Goal: Information Seeking & Learning: Check status

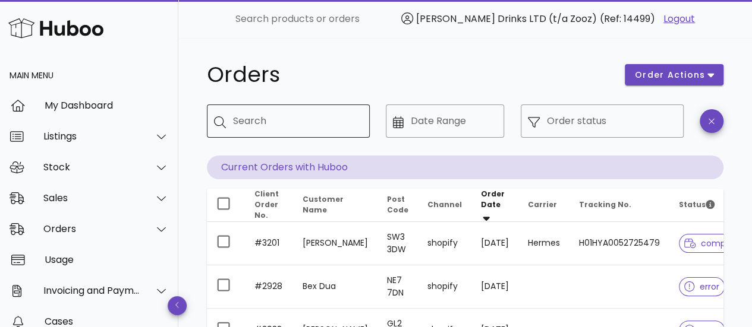
click at [317, 108] on div "Search" at bounding box center [296, 121] width 127 height 33
paste input "****"
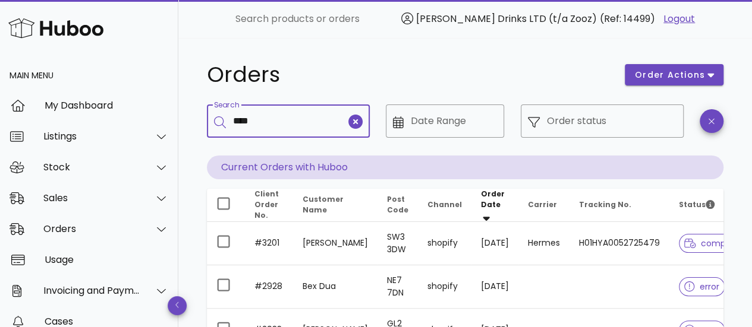
type input "****"
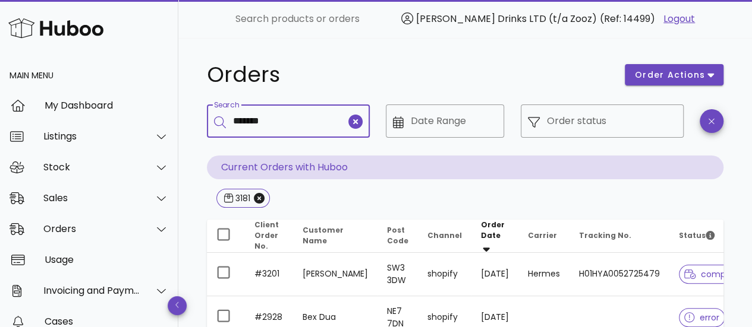
type input "*******"
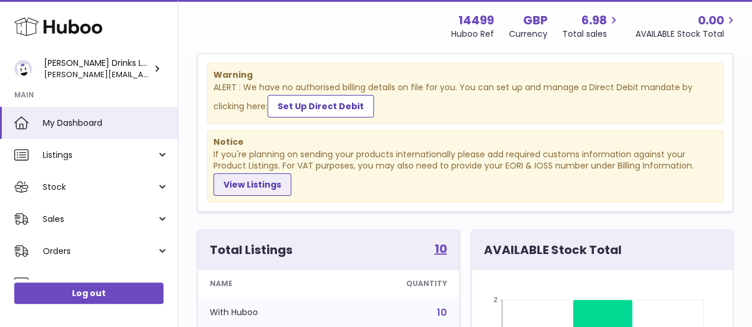
scroll to position [23, 0]
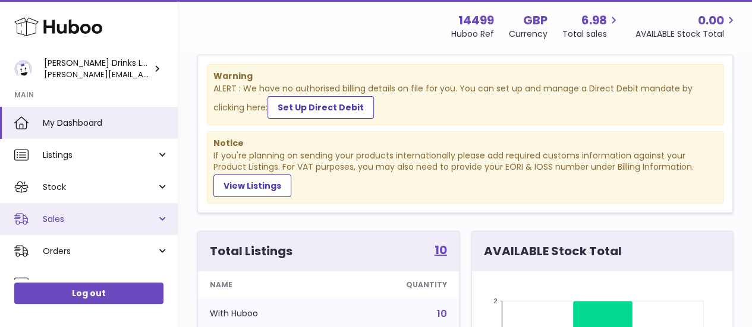
click at [156, 217] on link "Sales" at bounding box center [89, 219] width 178 height 32
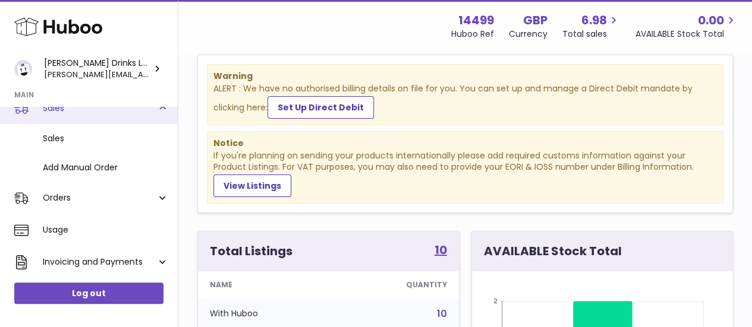
scroll to position [114, 0]
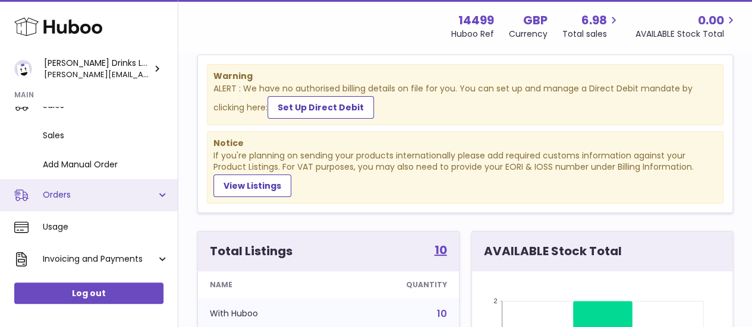
click at [165, 197] on link "Orders" at bounding box center [89, 195] width 178 height 32
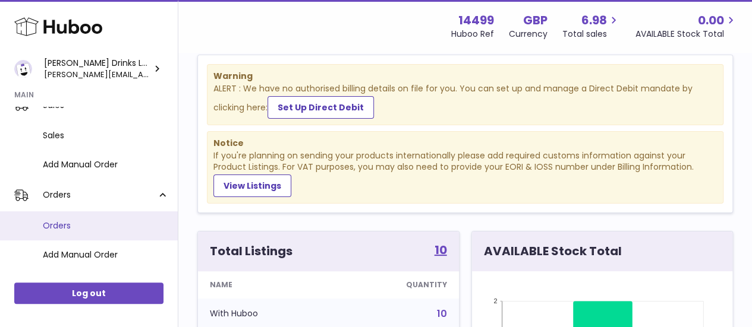
click at [103, 219] on link "Orders" at bounding box center [89, 225] width 178 height 29
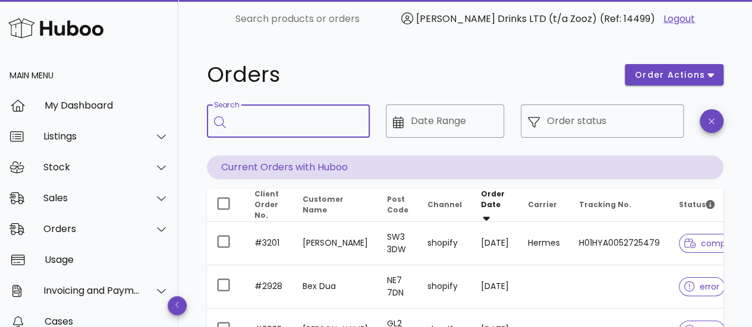
click at [277, 121] on input "Search" at bounding box center [296, 121] width 127 height 19
paste input "**********"
type input "**********"
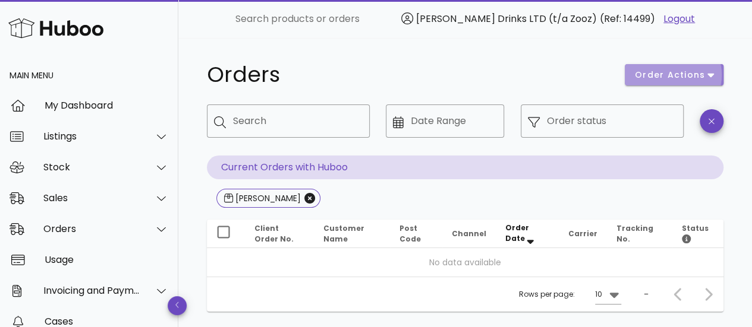
click at [664, 78] on span "order actions" at bounding box center [669, 75] width 71 height 12
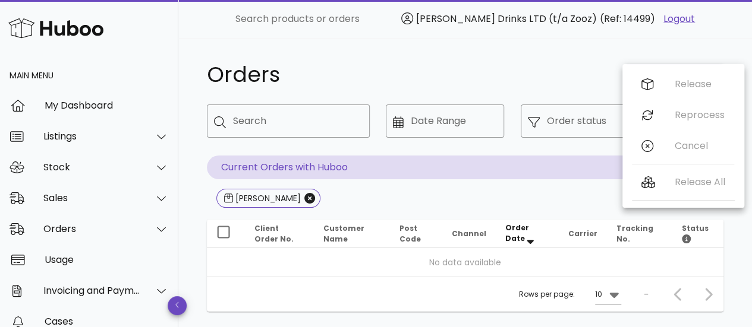
click at [494, 77] on h1 "Orders" at bounding box center [408, 74] width 403 height 21
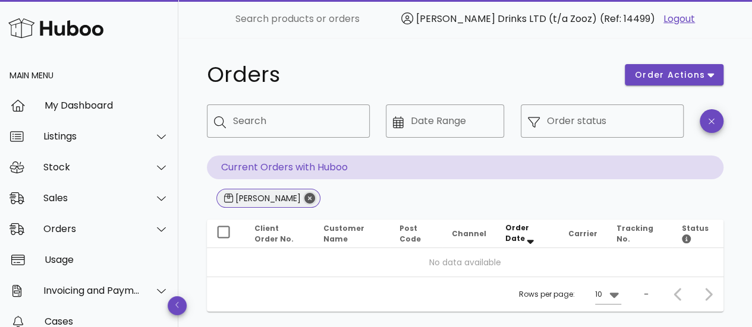
click at [305, 201] on icon "Close" at bounding box center [309, 198] width 11 height 11
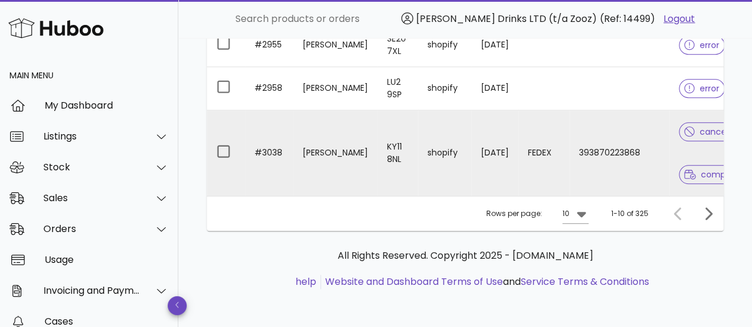
scroll to position [0, 15]
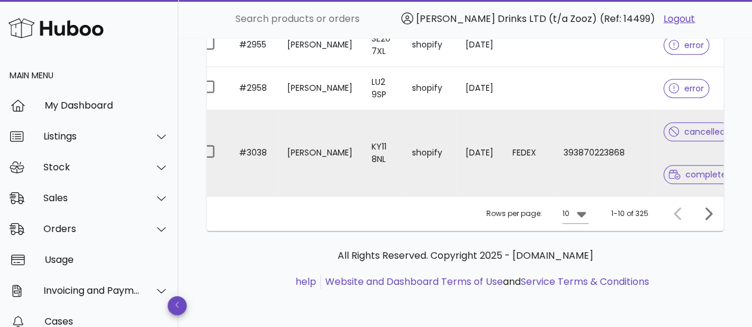
click at [670, 128] on span "cancelled" at bounding box center [696, 132] width 56 height 8
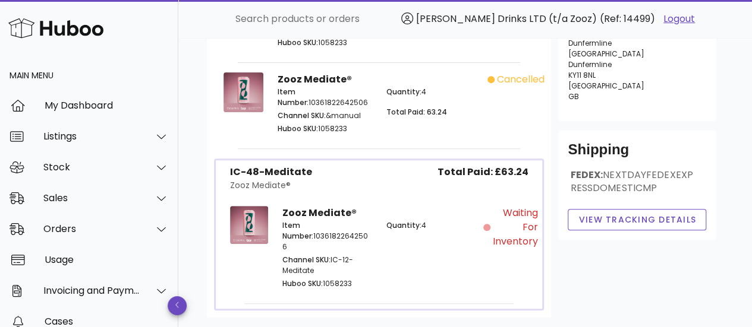
scroll to position [280, 0]
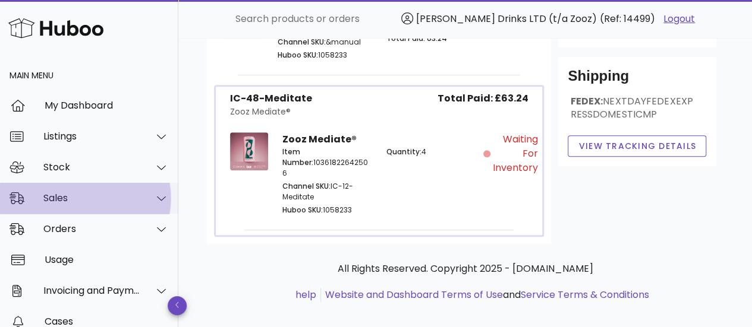
click at [157, 194] on icon at bounding box center [161, 198] width 9 height 11
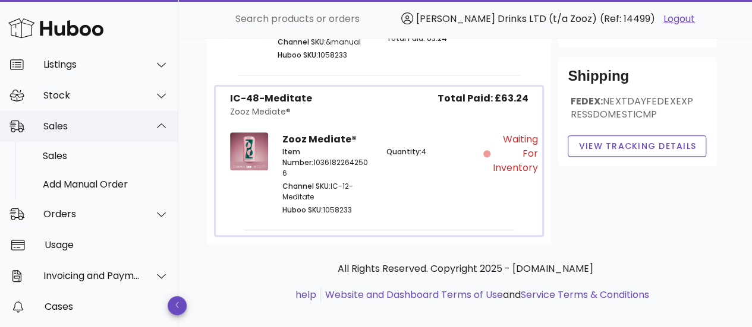
scroll to position [72, 0]
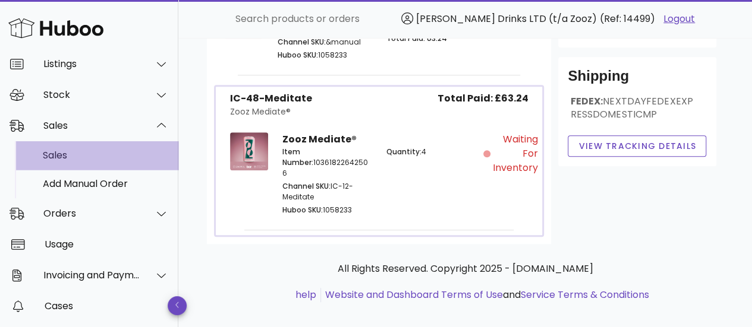
click at [98, 156] on div "Sales" at bounding box center [106, 155] width 126 height 11
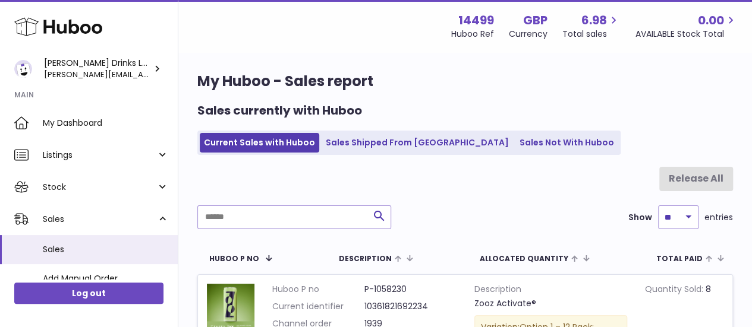
scroll to position [5, 0]
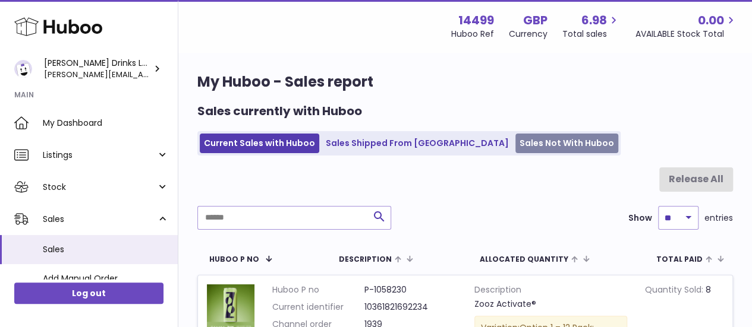
click at [515, 146] on link "Sales Not With Huboo" at bounding box center [566, 144] width 103 height 20
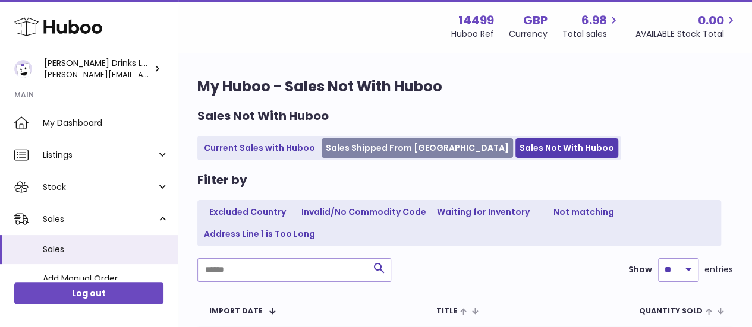
click at [356, 140] on link "Sales Shipped From [GEOGRAPHIC_DATA]" at bounding box center [416, 148] width 191 height 20
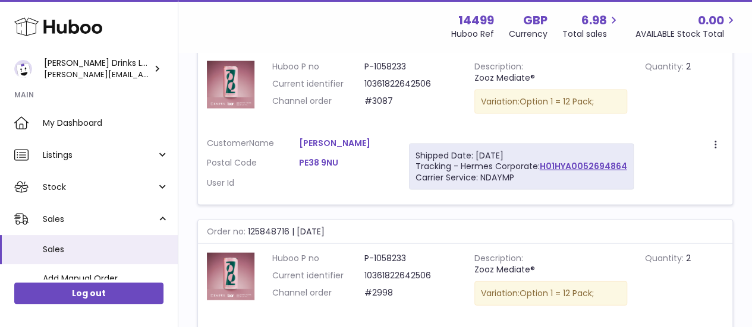
scroll to position [1194, 0]
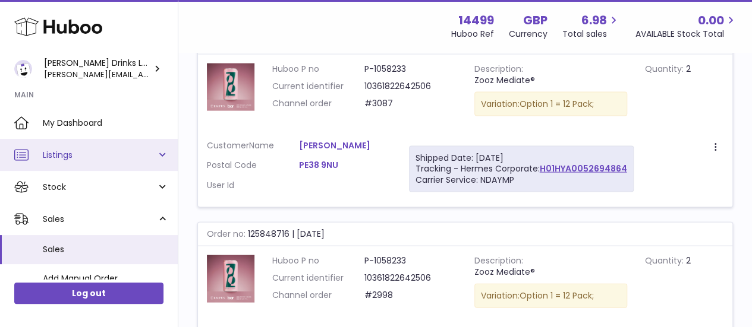
click at [160, 154] on link "Listings" at bounding box center [89, 155] width 178 height 32
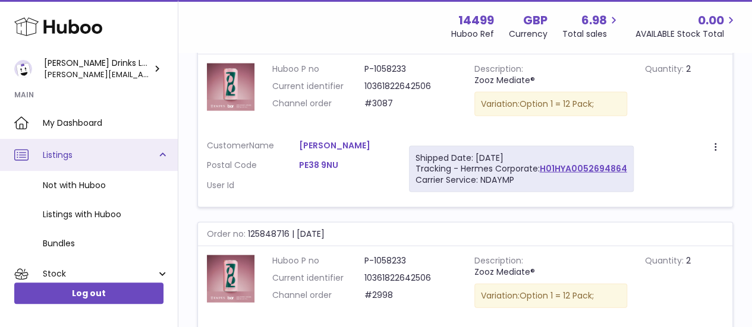
click at [159, 152] on link "Listings" at bounding box center [89, 155] width 178 height 32
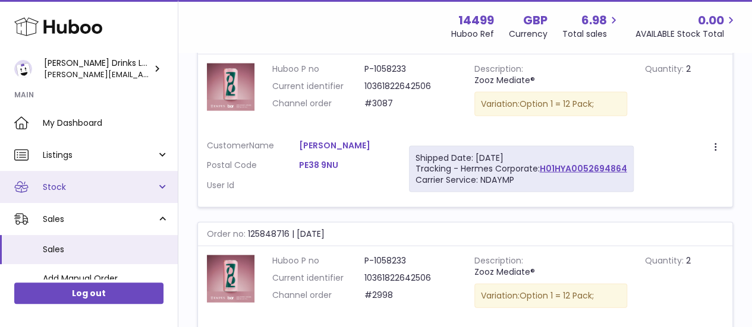
click at [156, 187] on link "Stock" at bounding box center [89, 187] width 178 height 32
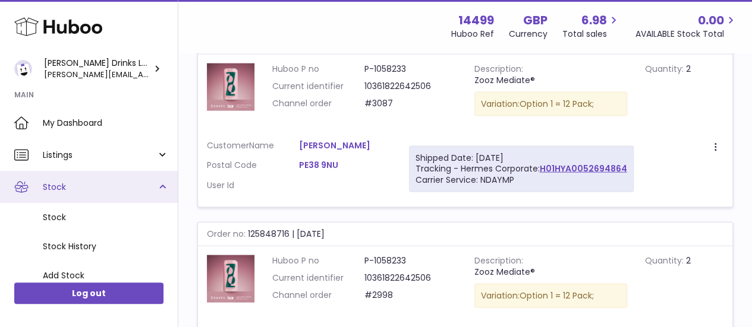
click at [156, 187] on link "Stock" at bounding box center [89, 187] width 178 height 32
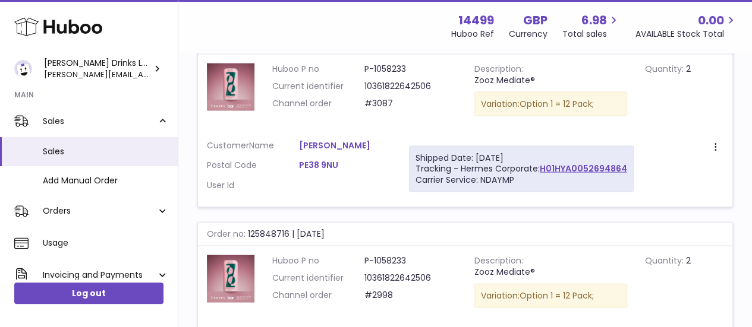
scroll to position [99, 0]
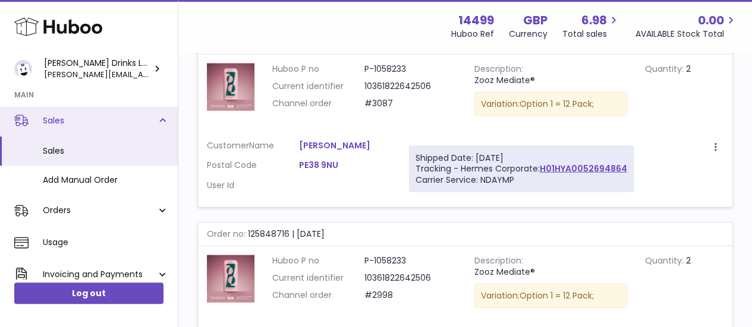
click at [162, 121] on link "Sales" at bounding box center [89, 121] width 178 height 32
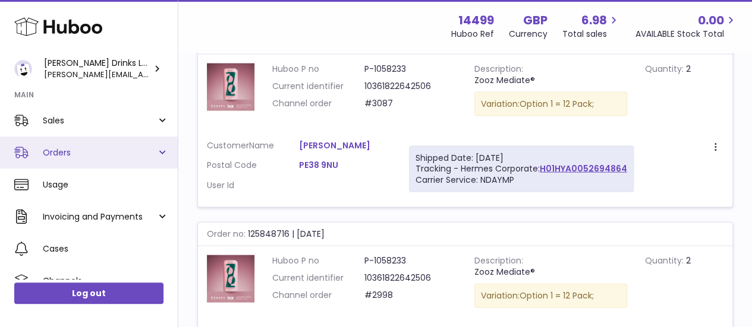
click at [162, 150] on link "Orders" at bounding box center [89, 153] width 178 height 32
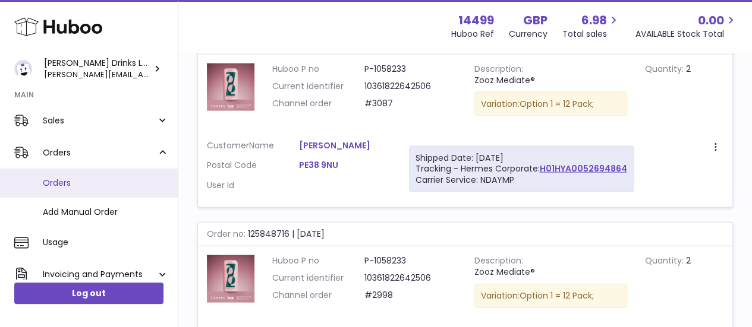
click at [74, 187] on span "Orders" at bounding box center [106, 183] width 126 height 11
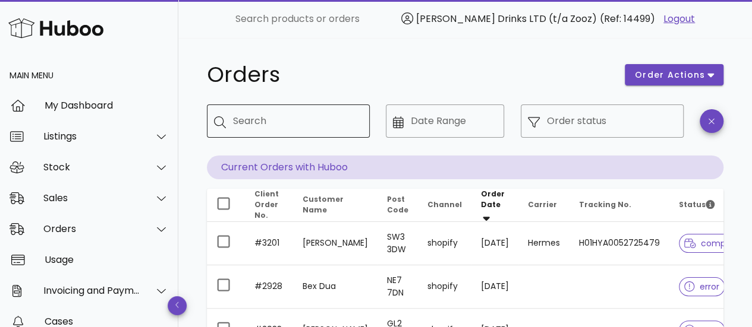
click at [295, 132] on div "Search" at bounding box center [296, 121] width 127 height 33
paste input "****"
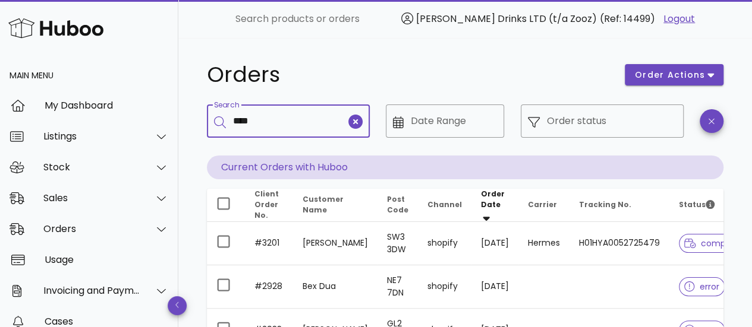
type input "****"
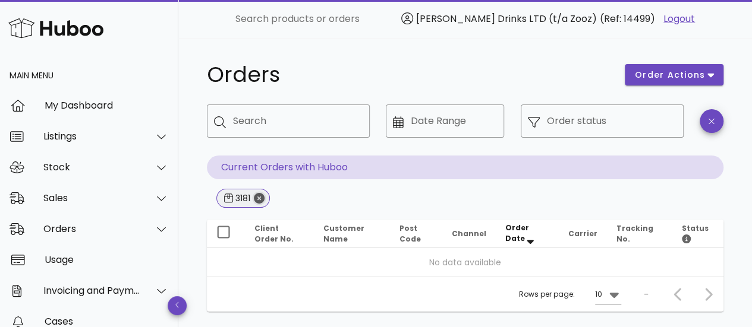
click at [261, 198] on icon "Close" at bounding box center [259, 198] width 11 height 11
